Goal: Find specific page/section: Find specific page/section

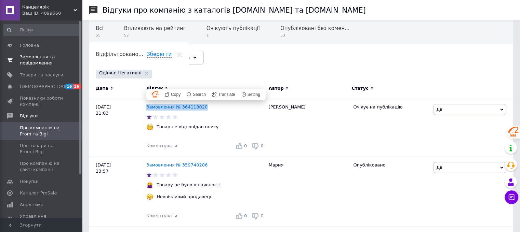
click at [43, 68] on link "Замовлення та повідомлення 0 0" at bounding box center [42, 60] width 84 height 18
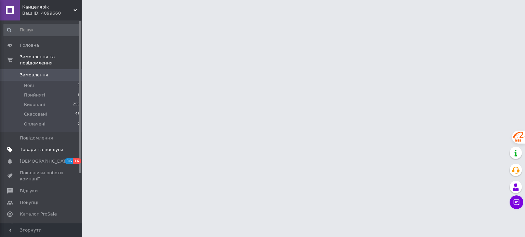
click at [44, 147] on span "Товари та послуги" at bounding box center [41, 150] width 43 height 6
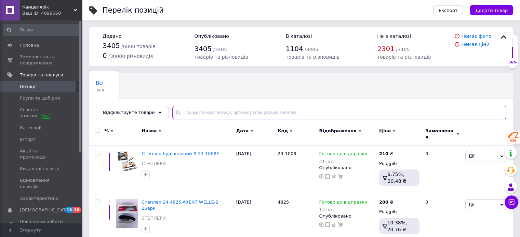
click at [193, 110] on input "text" at bounding box center [339, 113] width 334 height 14
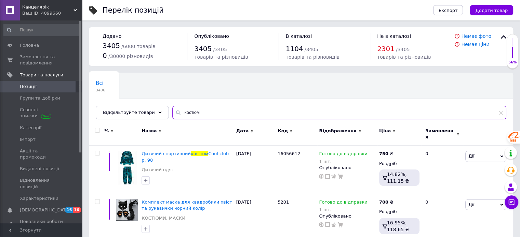
type input "костюм"
